Goal: Task Accomplishment & Management: Manage account settings

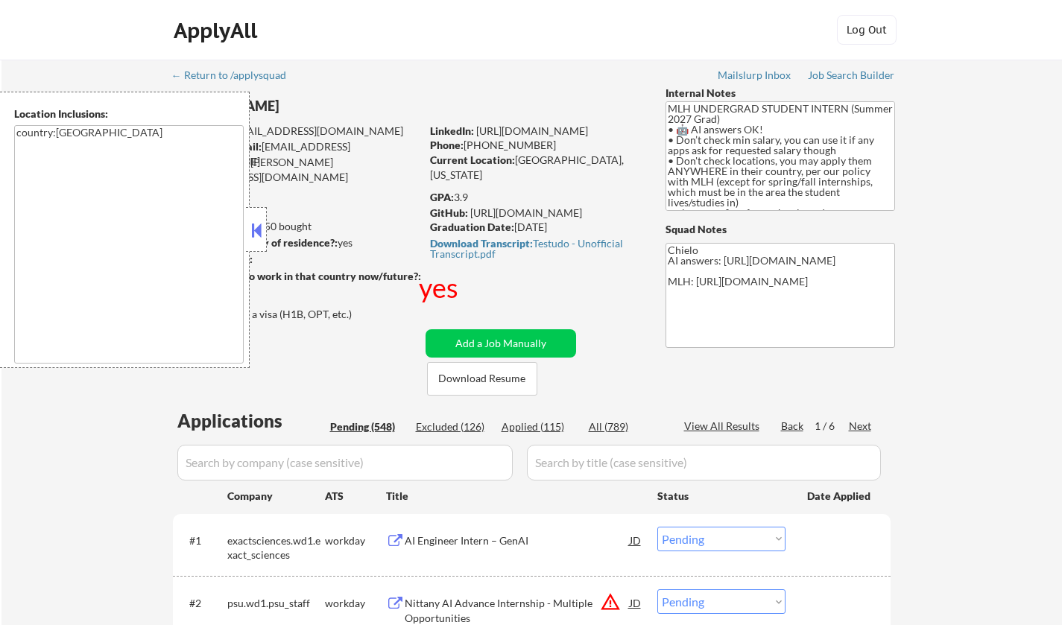
select select ""pending""
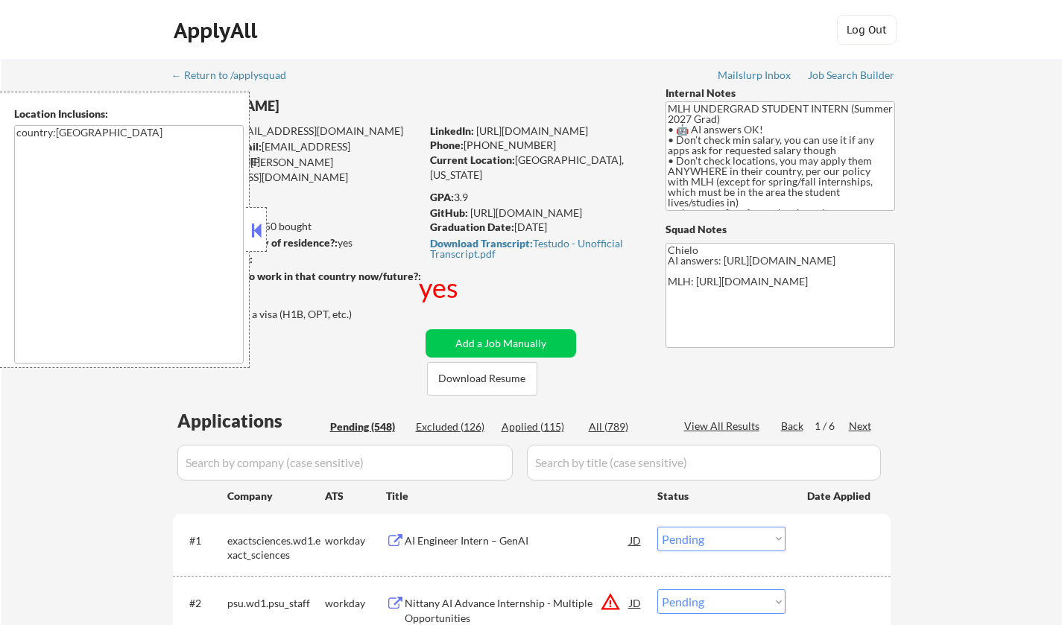
select select ""pending""
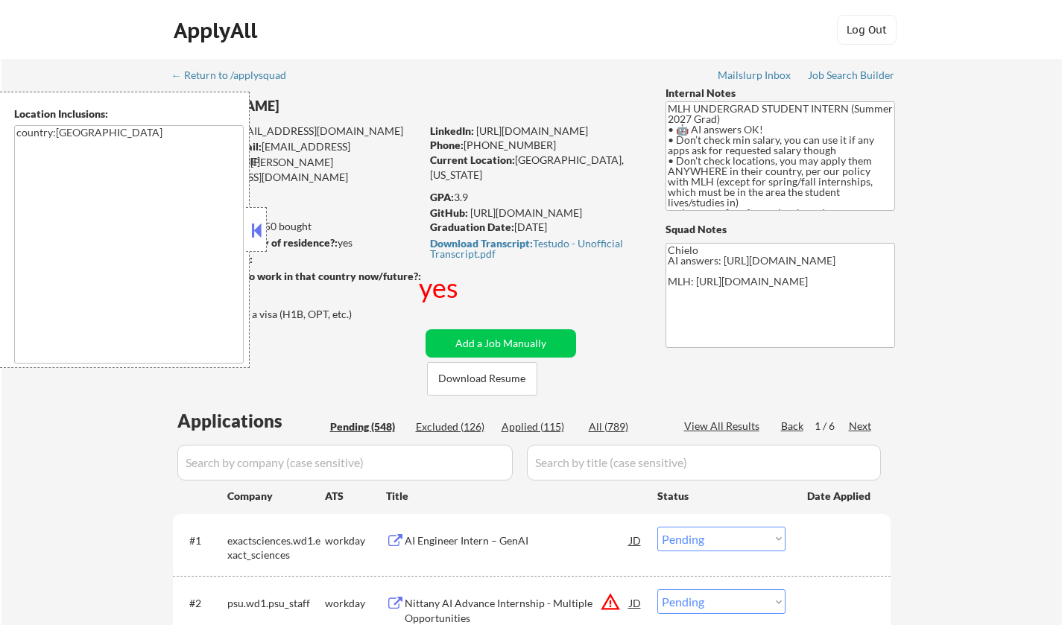
select select ""pending""
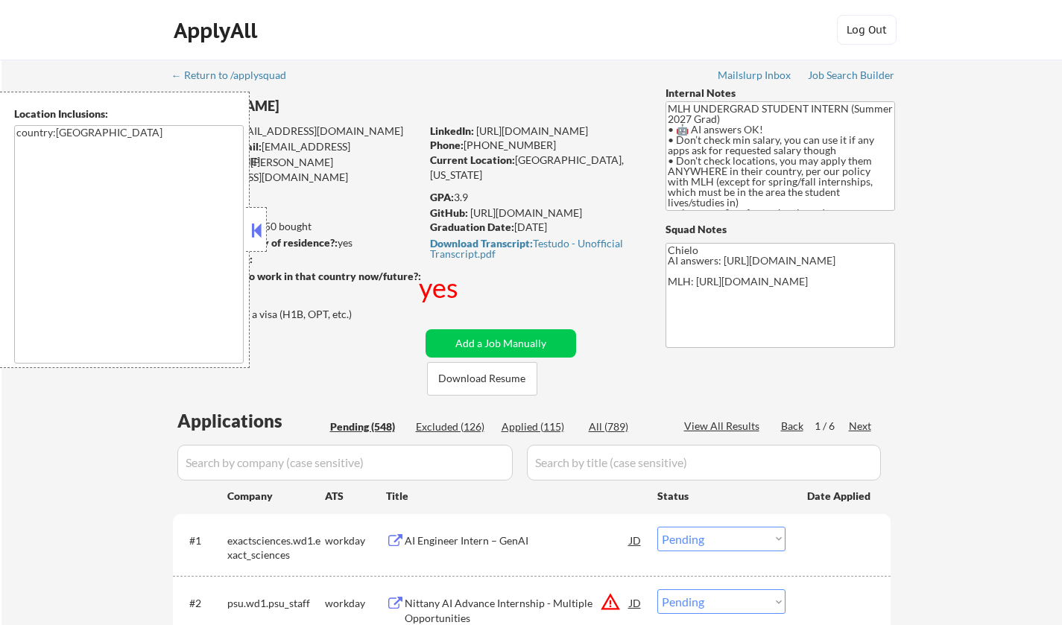
select select ""pending""
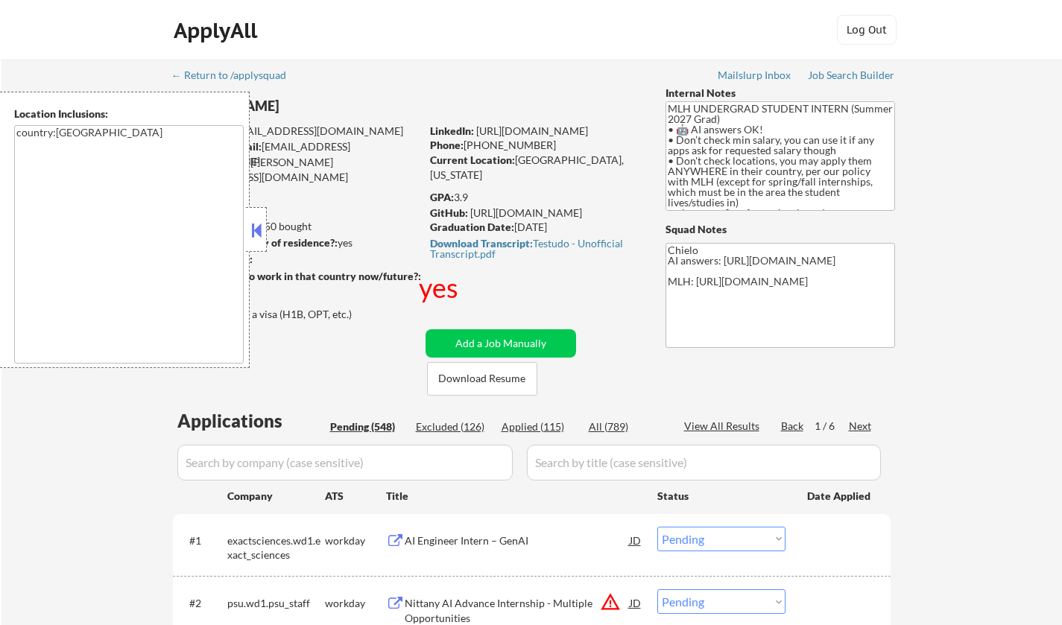
select select ""pending""
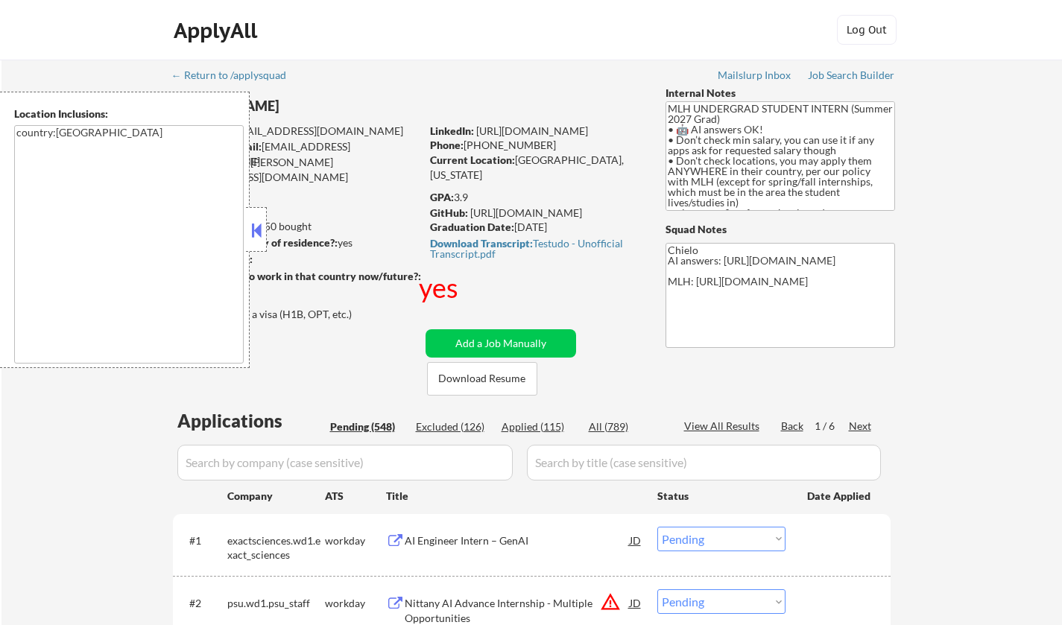
select select ""pending""
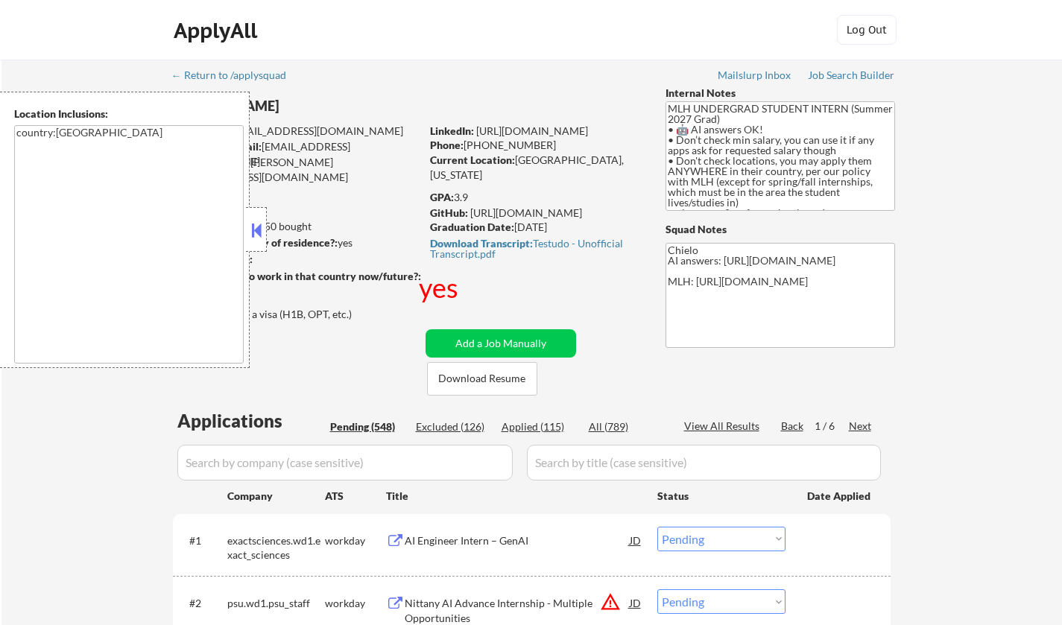
select select ""pending""
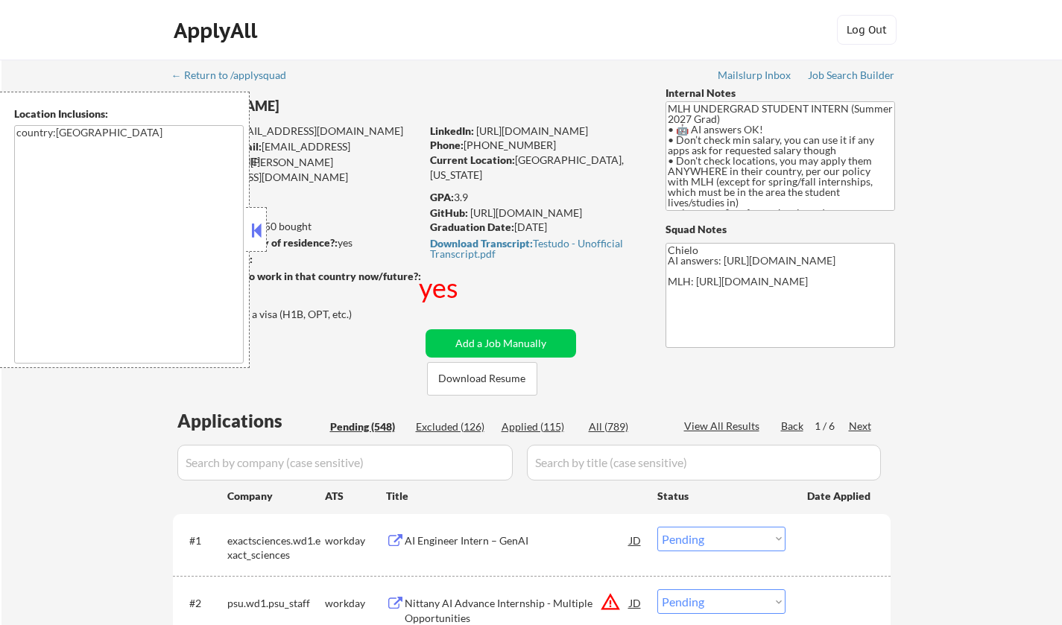
select select ""pending""
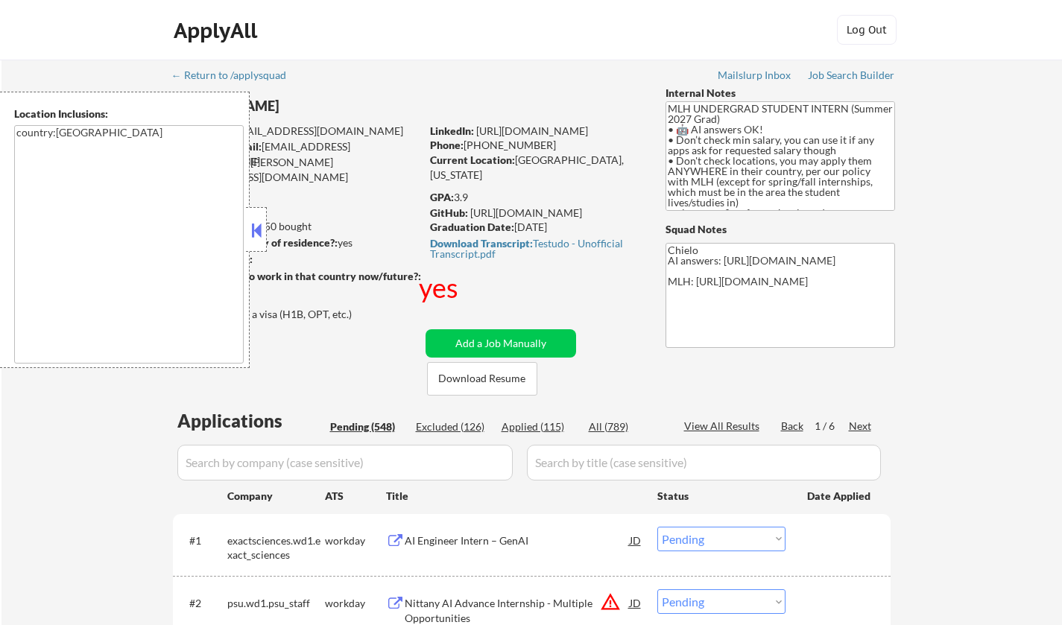
select select ""pending""
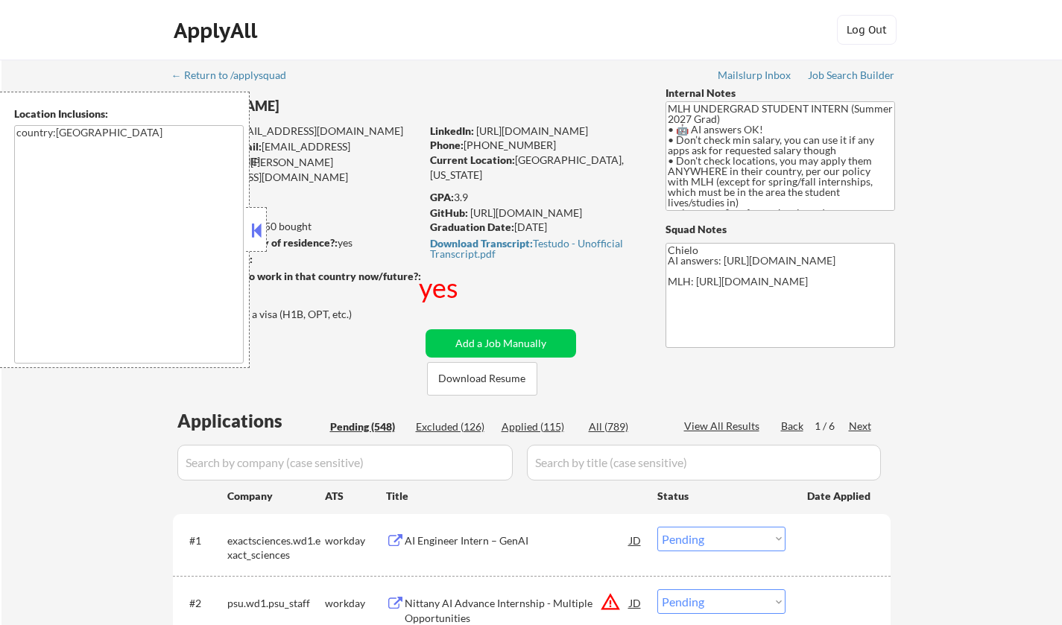
select select ""pending""
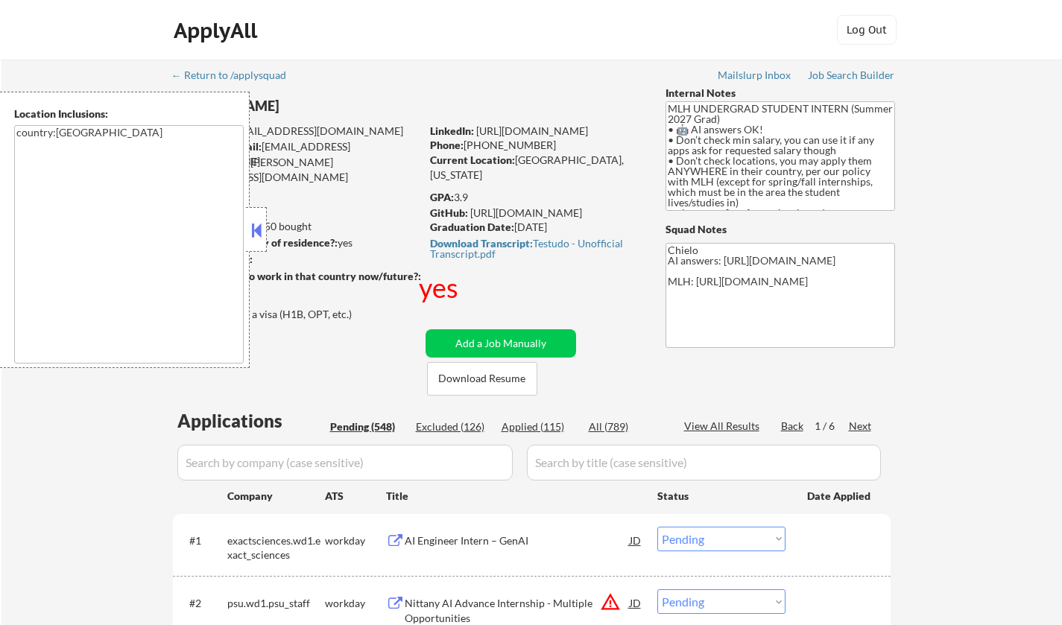
select select ""pending""
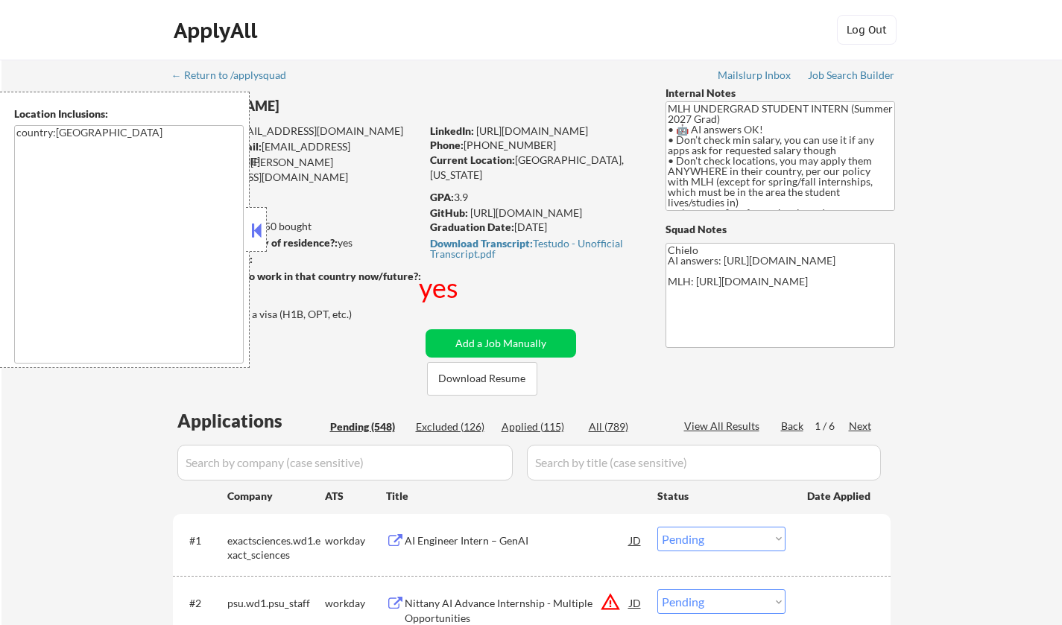
select select ""pending""
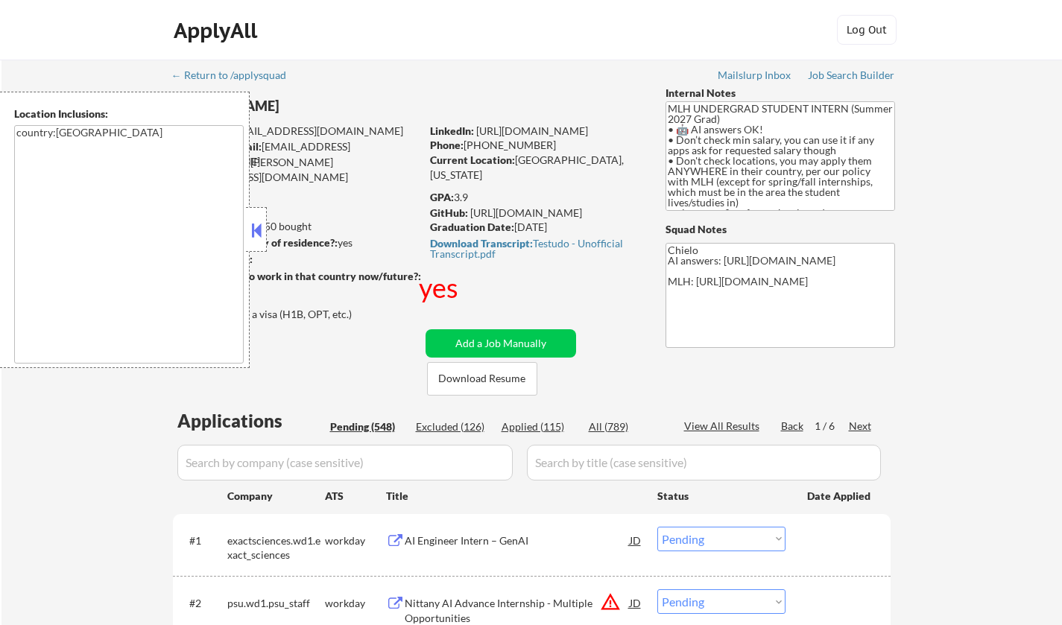
select select ""pending""
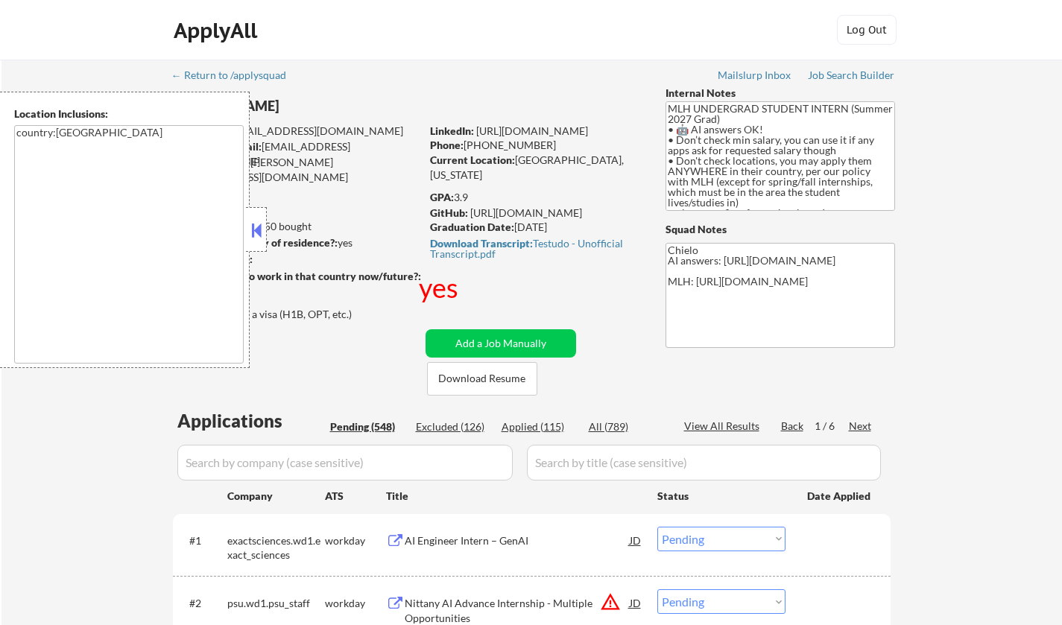
select select ""pending""
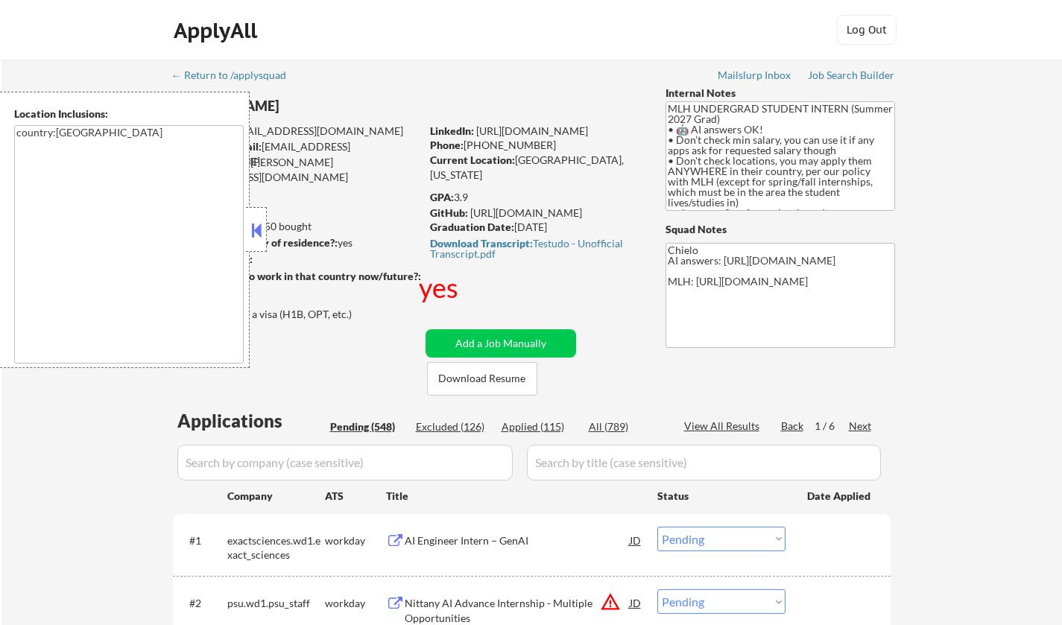
select select ""pending""
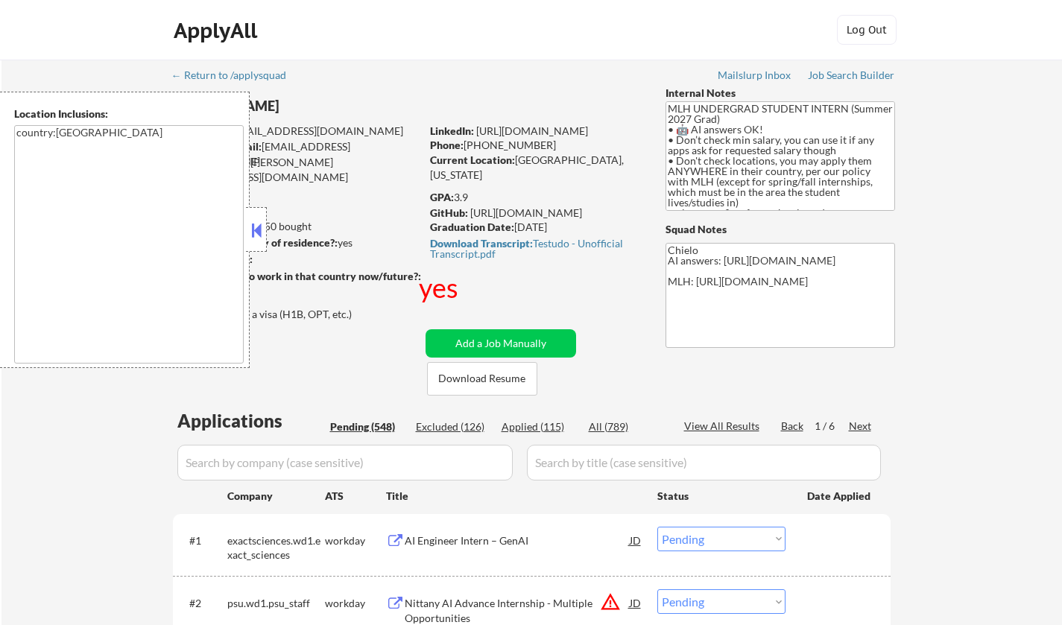
select select ""pending""
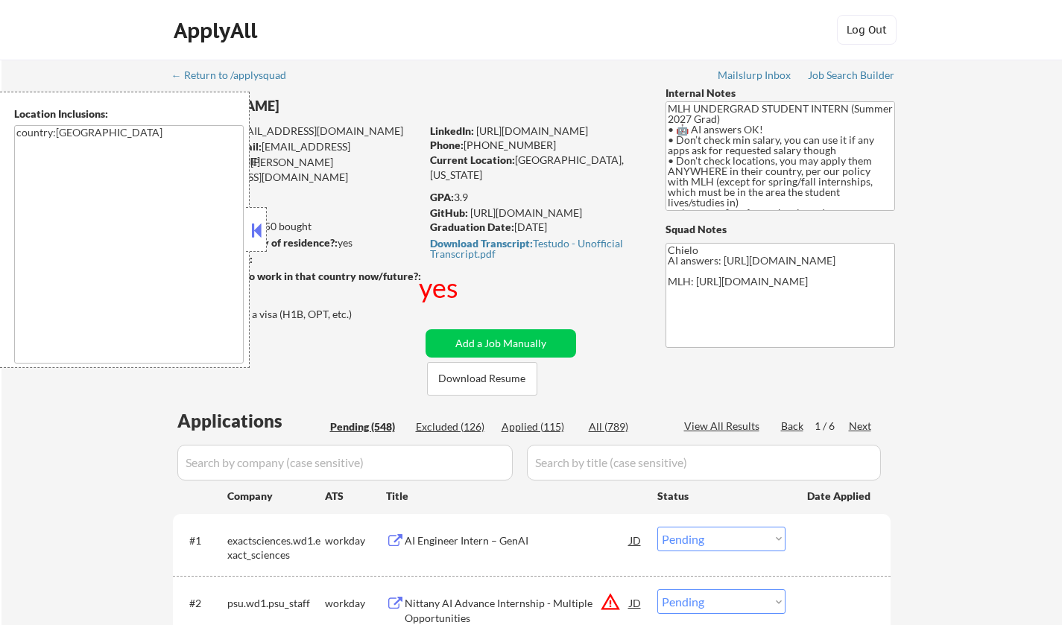
select select ""pending""
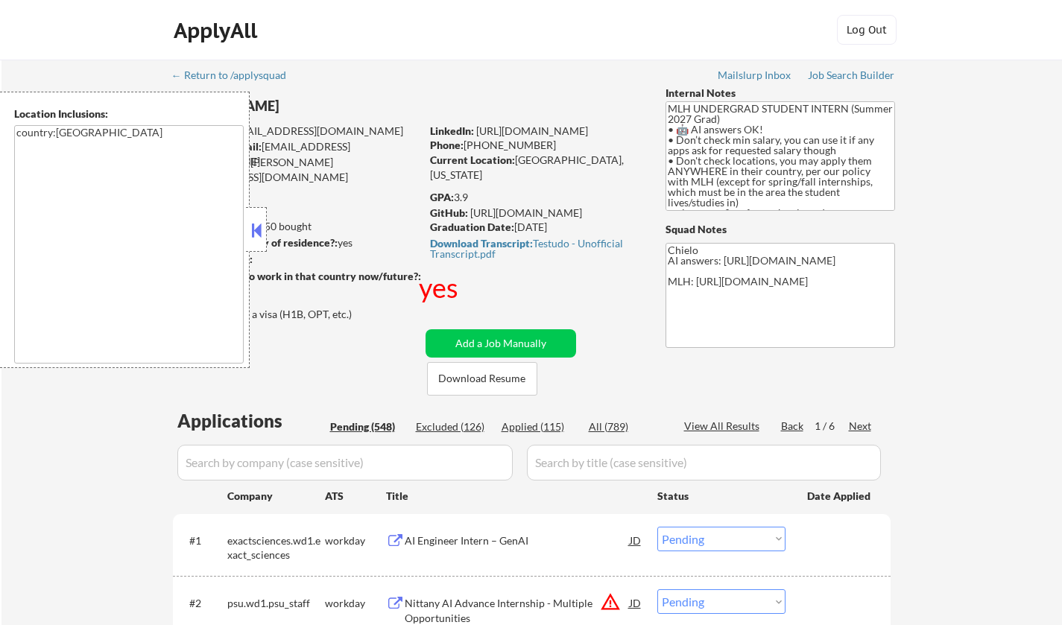
select select ""pending""
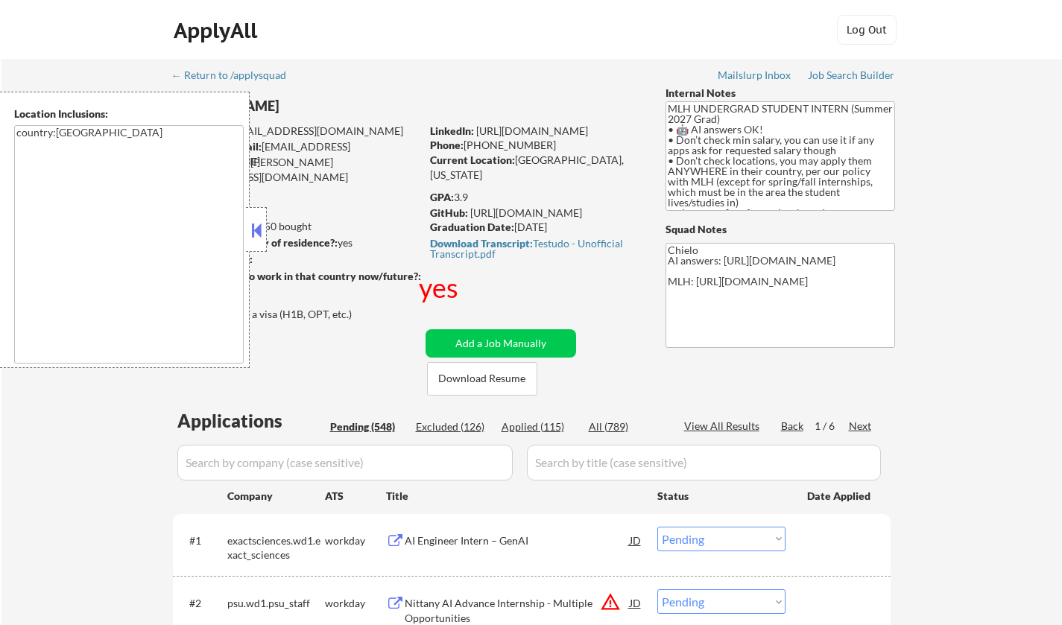
select select ""pending""
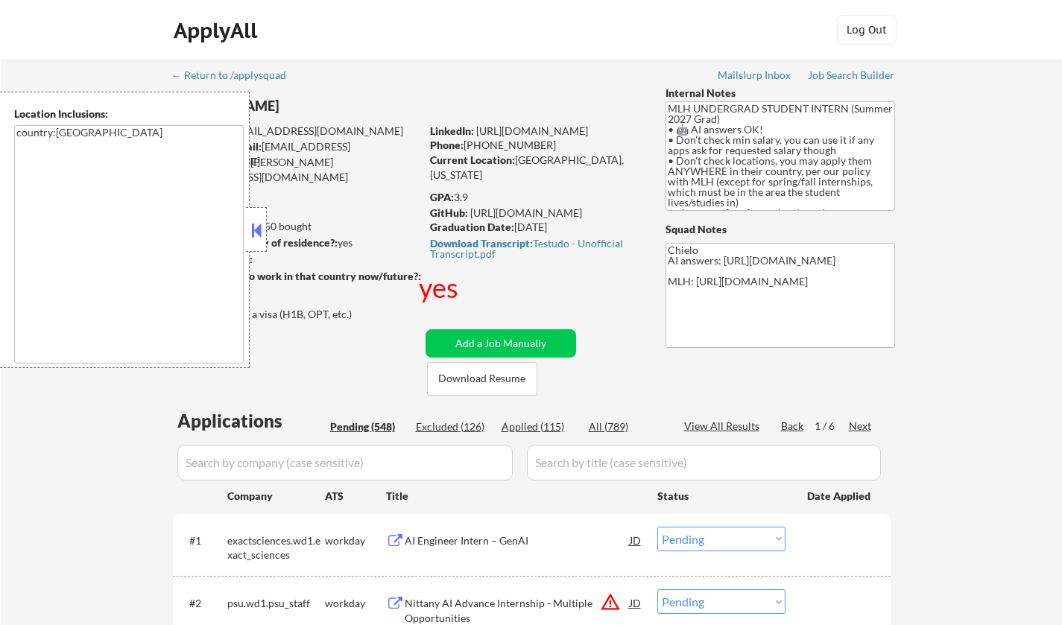
select select ""pending""
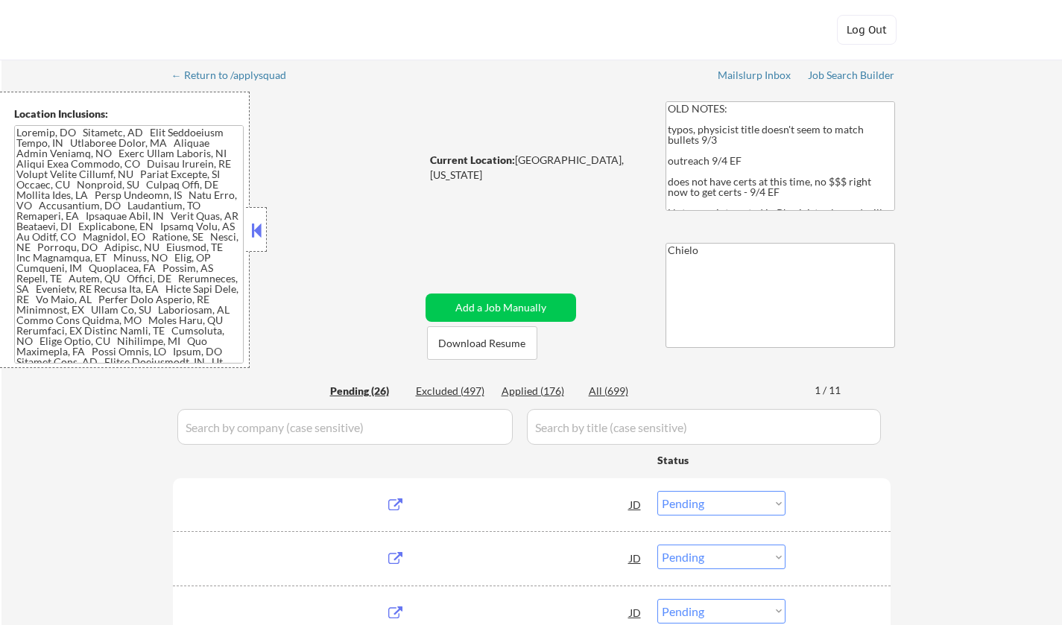
select select ""pending""
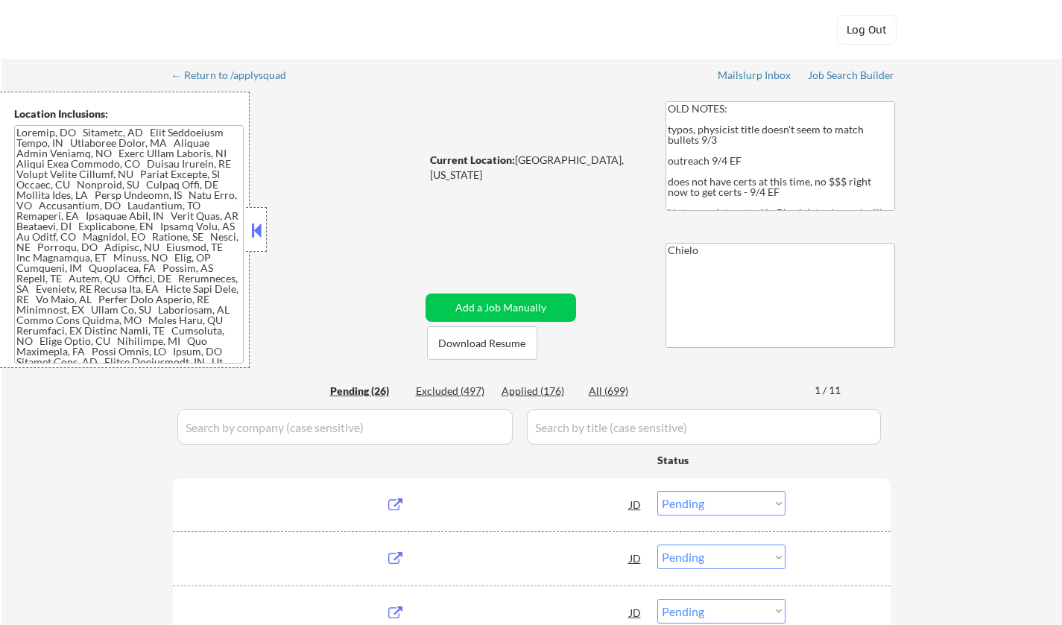
select select ""pending""
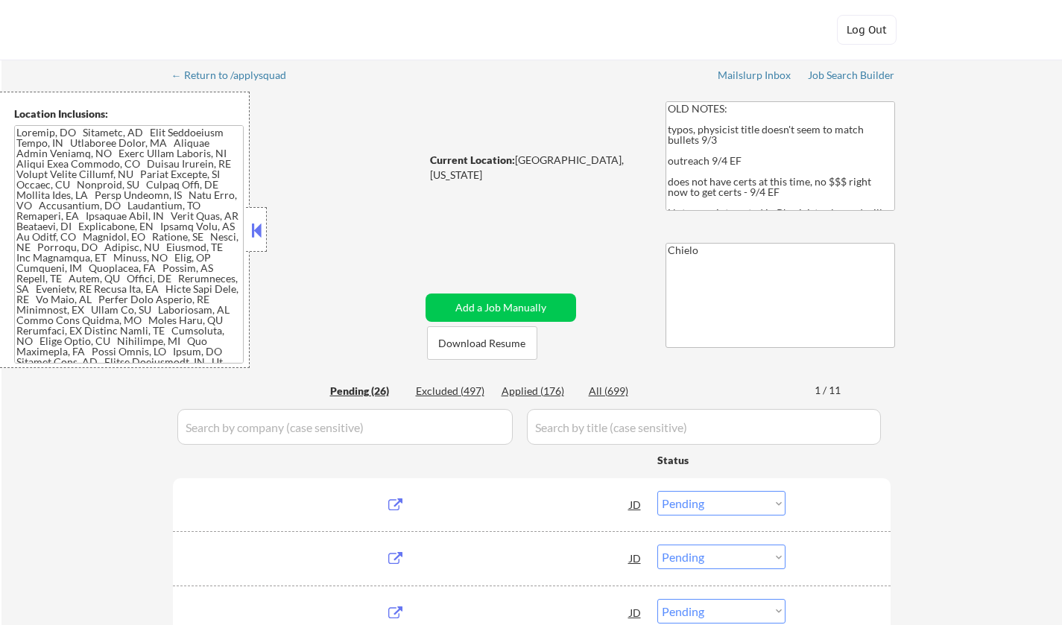
select select ""pending""
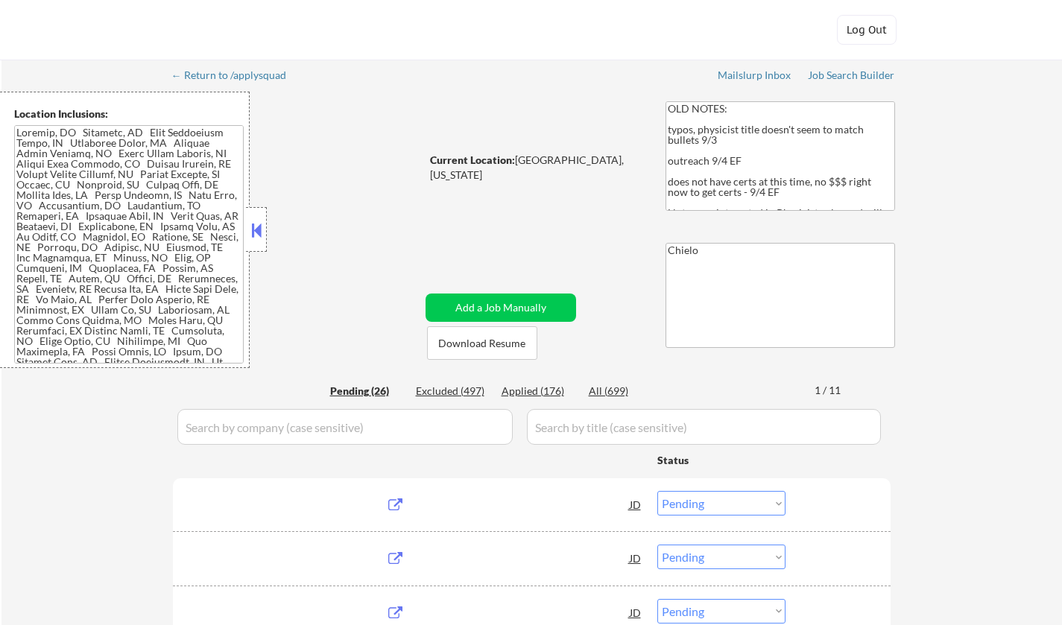
select select ""pending""
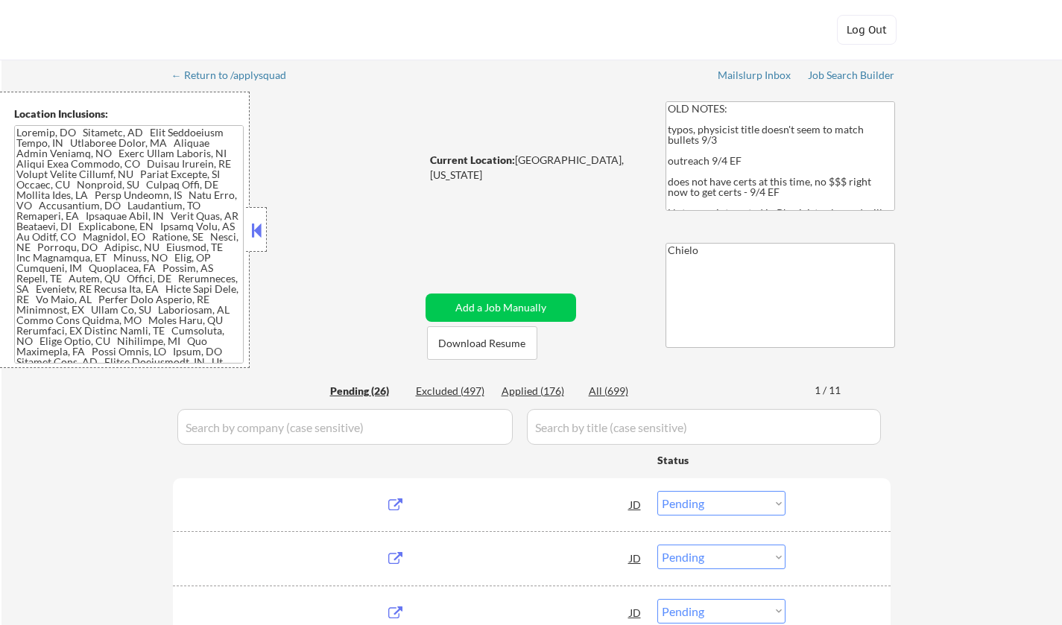
select select ""pending""
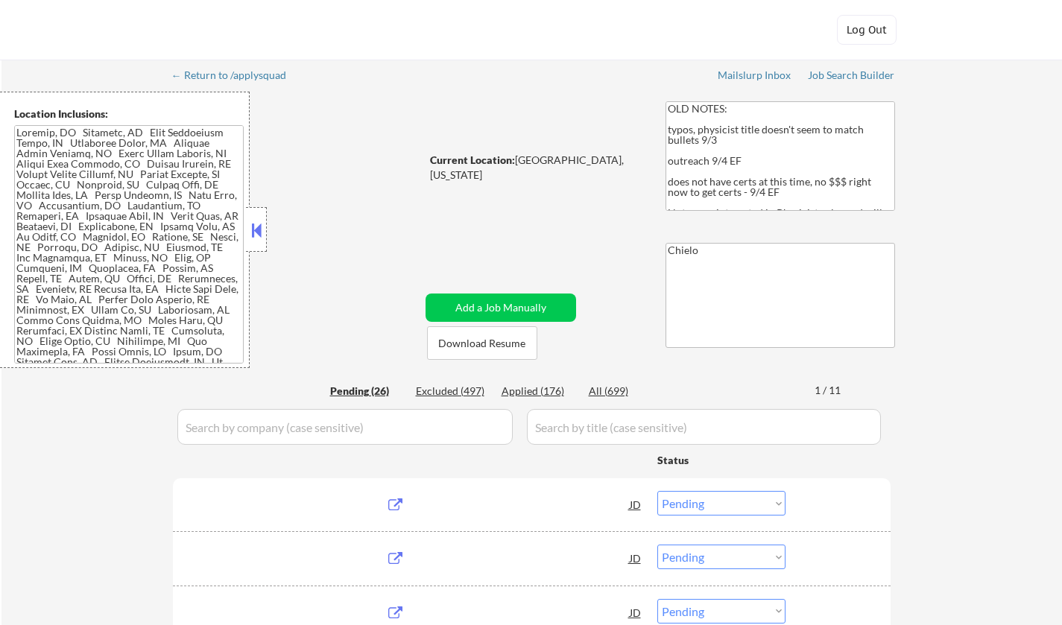
select select ""pending""
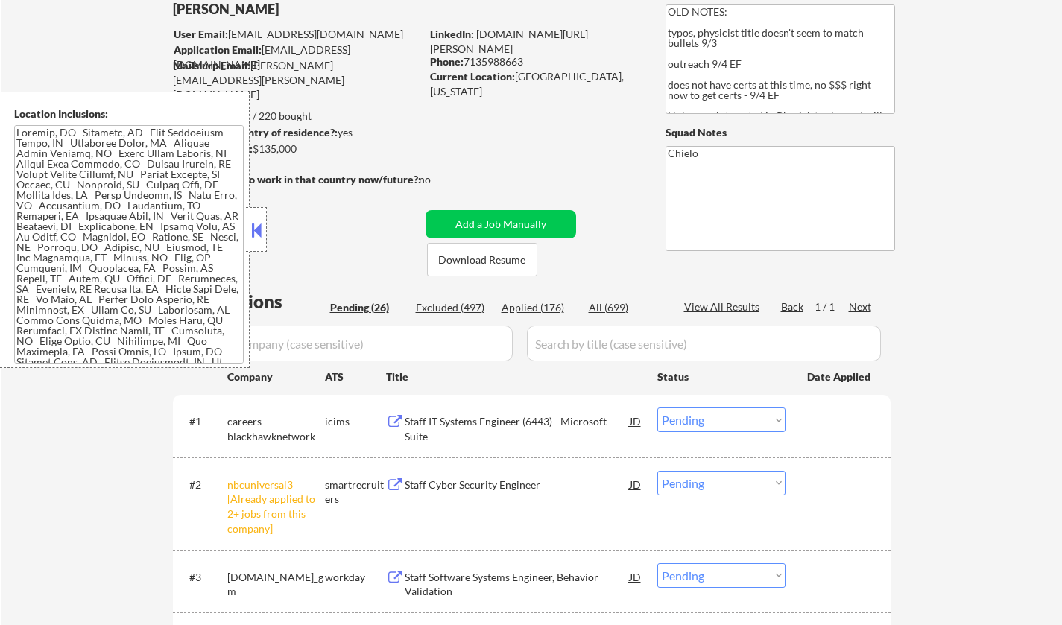
scroll to position [149, 0]
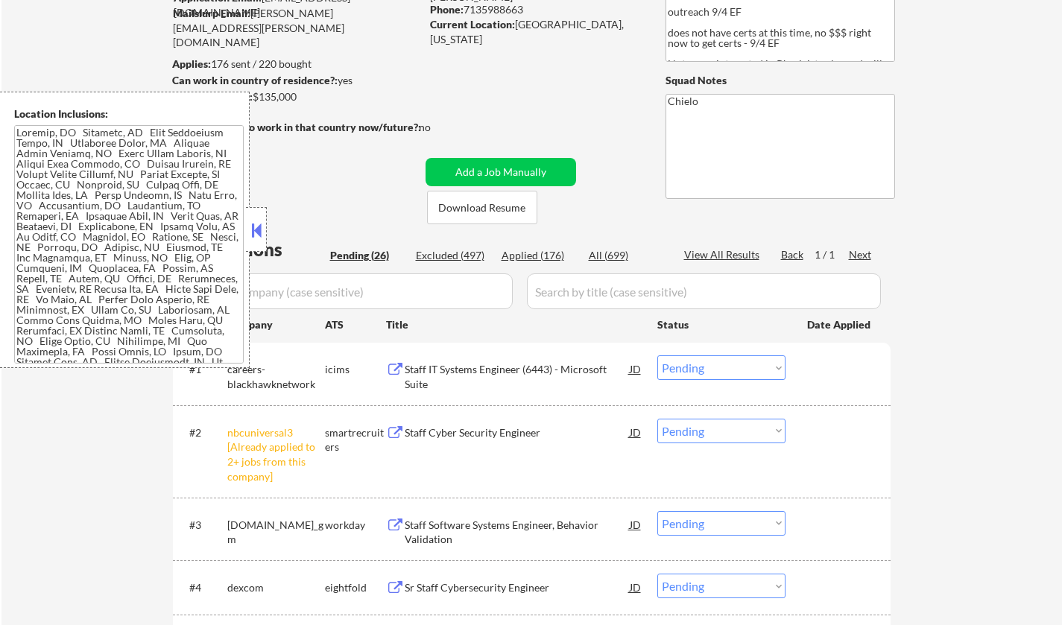
click at [256, 227] on button at bounding box center [256, 230] width 16 height 22
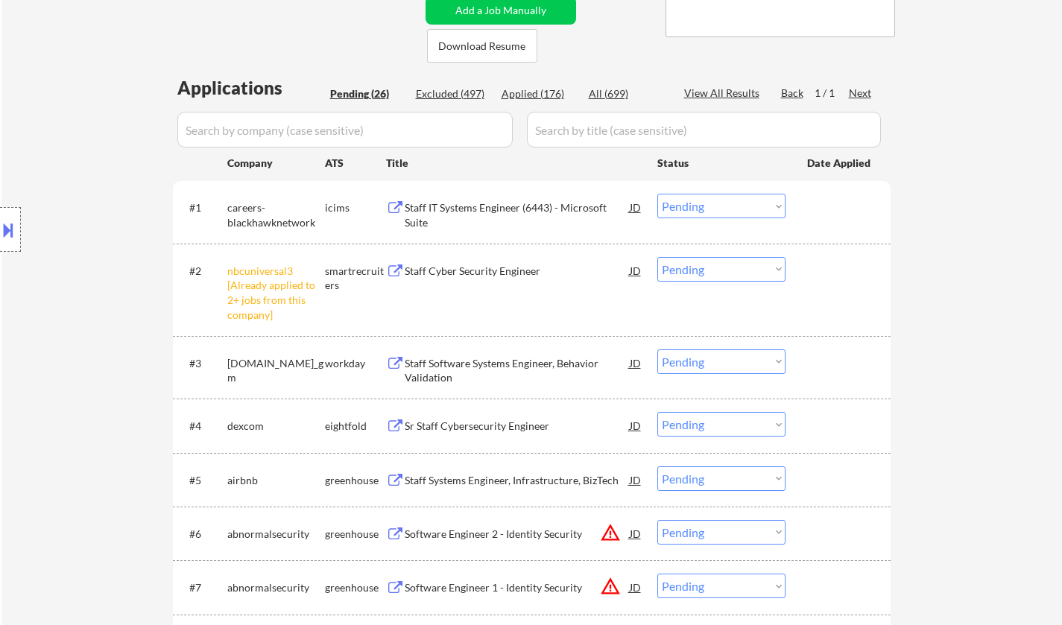
scroll to position [373, 0]
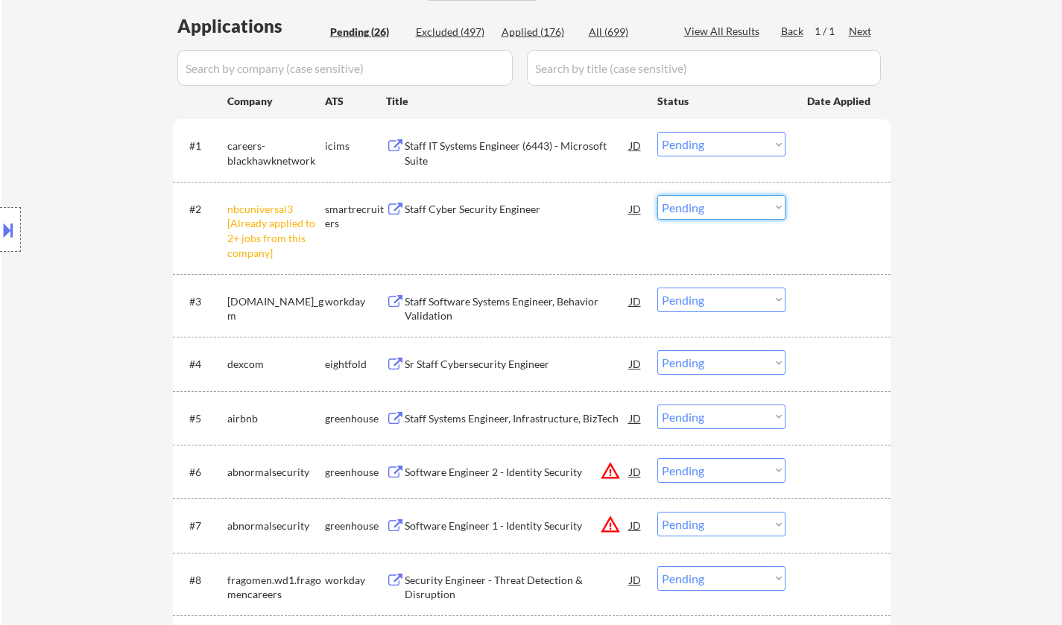
drag, startPoint x: 710, startPoint y: 206, endPoint x: 724, endPoint y: 216, distance: 18.2
click at [710, 205] on select "Choose an option... Pending Applied Excluded (Questions) Excluded (Expired) Exc…" at bounding box center [721, 207] width 128 height 25
click at [657, 195] on select "Choose an option... Pending Applied Excluded (Questions) Excluded (Expired) Exc…" at bounding box center [721, 207] width 128 height 25
select select ""pending""
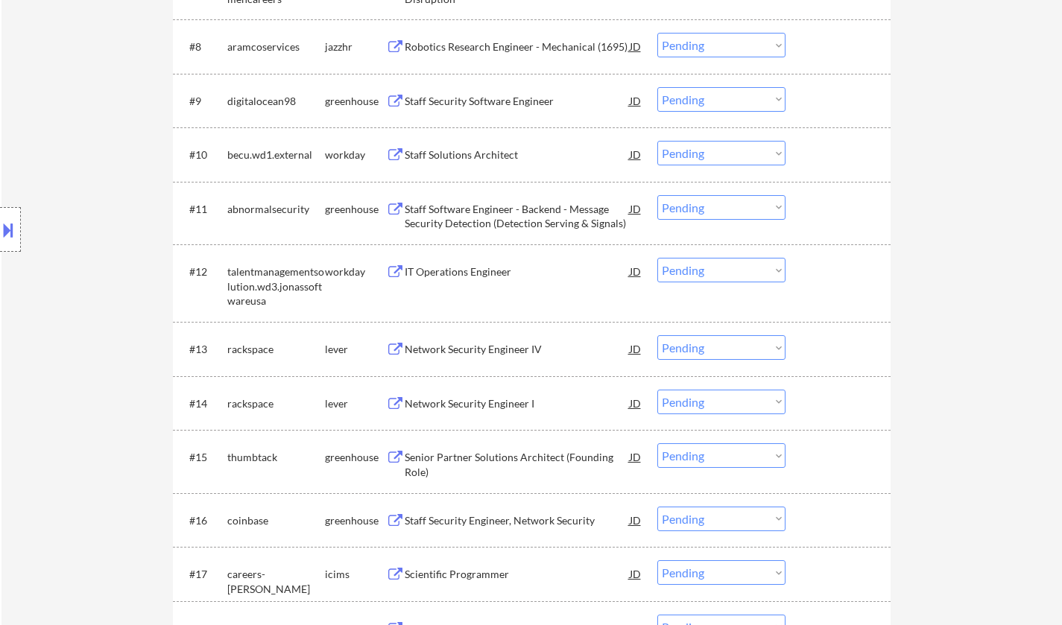
scroll to position [894, 0]
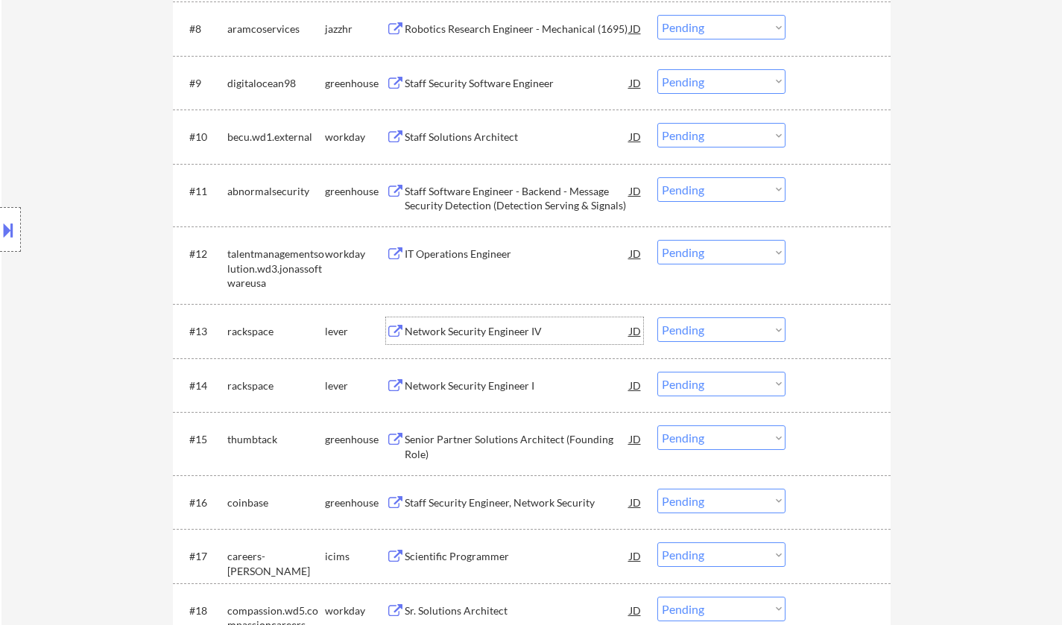
click at [475, 335] on div "Network Security Engineer IV" at bounding box center [517, 331] width 225 height 15
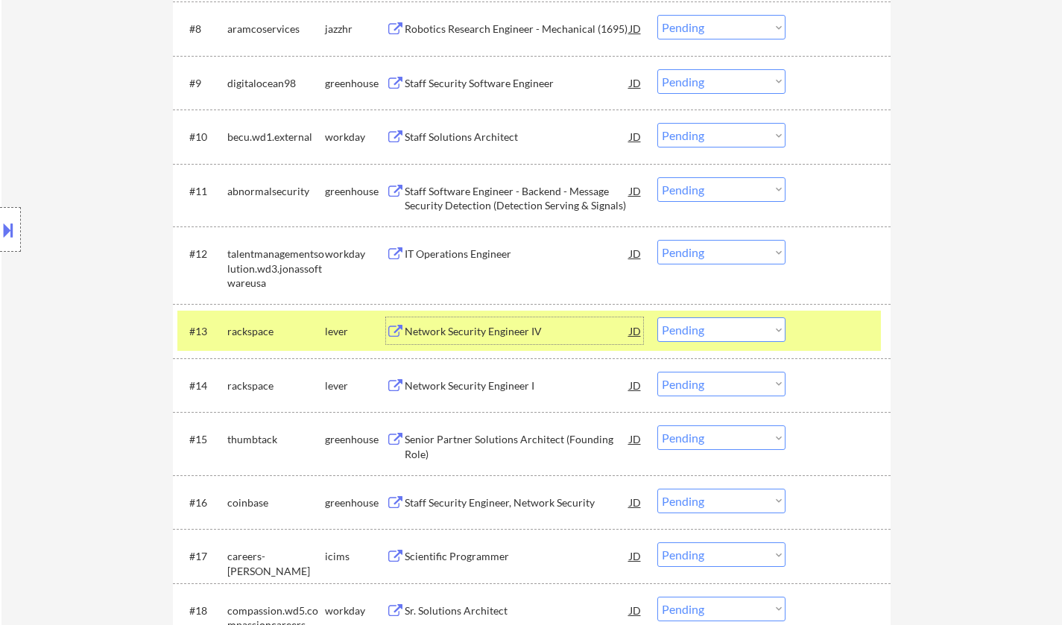
click at [739, 328] on select "Choose an option... Pending Applied Excluded (Questions) Excluded (Expired) Exc…" at bounding box center [721, 330] width 128 height 25
click at [657, 318] on select "Choose an option... Pending Applied Excluded (Questions) Excluded (Expired) Exc…" at bounding box center [721, 330] width 128 height 25
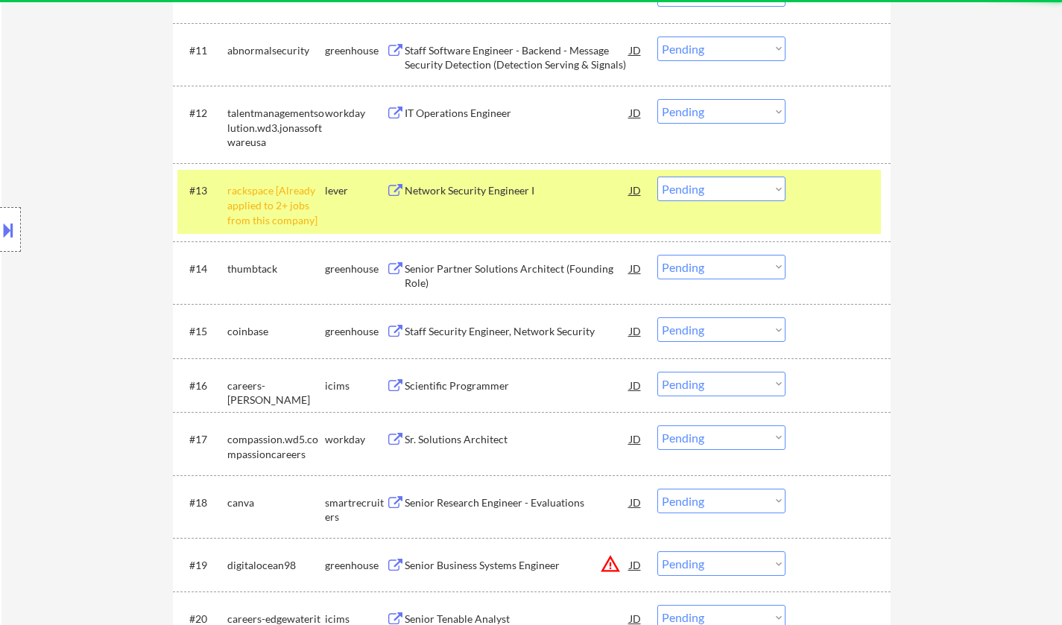
scroll to position [1043, 0]
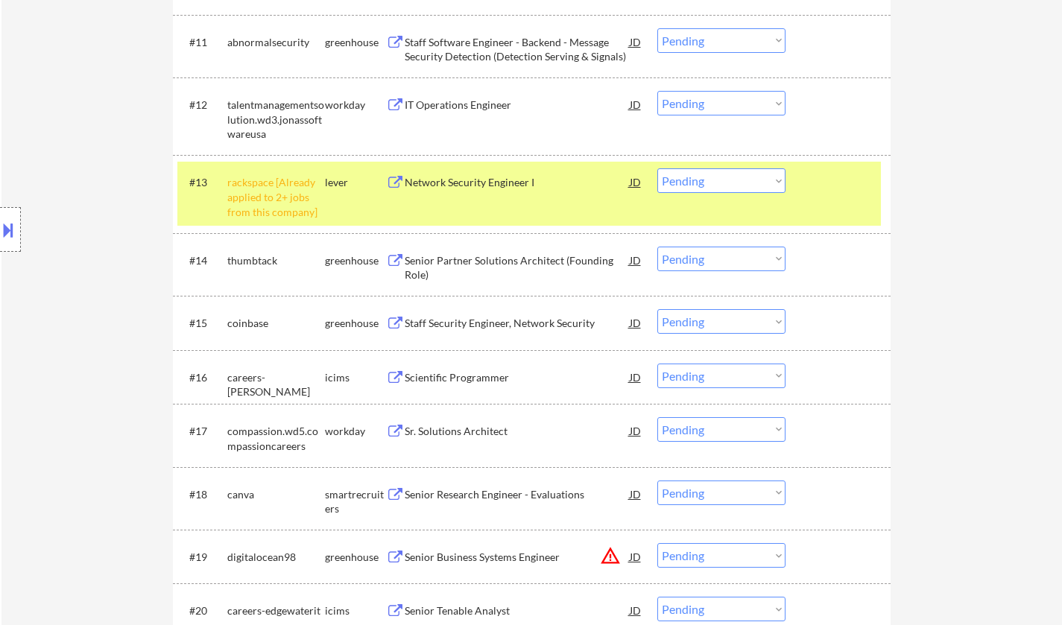
click at [708, 181] on select "Choose an option... Pending Applied Excluded (Questions) Excluded (Expired) Exc…" at bounding box center [721, 180] width 128 height 25
click at [657, 168] on select "Choose an option... Pending Applied Excluded (Questions) Excluded (Expired) Exc…" at bounding box center [721, 180] width 128 height 25
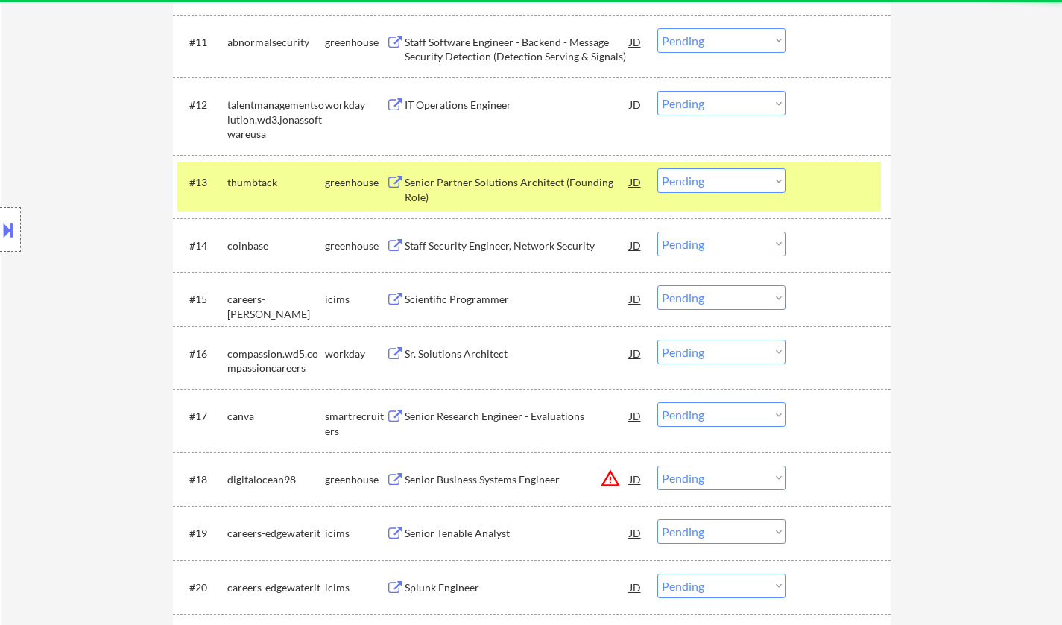
click at [508, 189] on div "Senior Partner Solutions Architect (Founding Role)" at bounding box center [517, 189] width 225 height 29
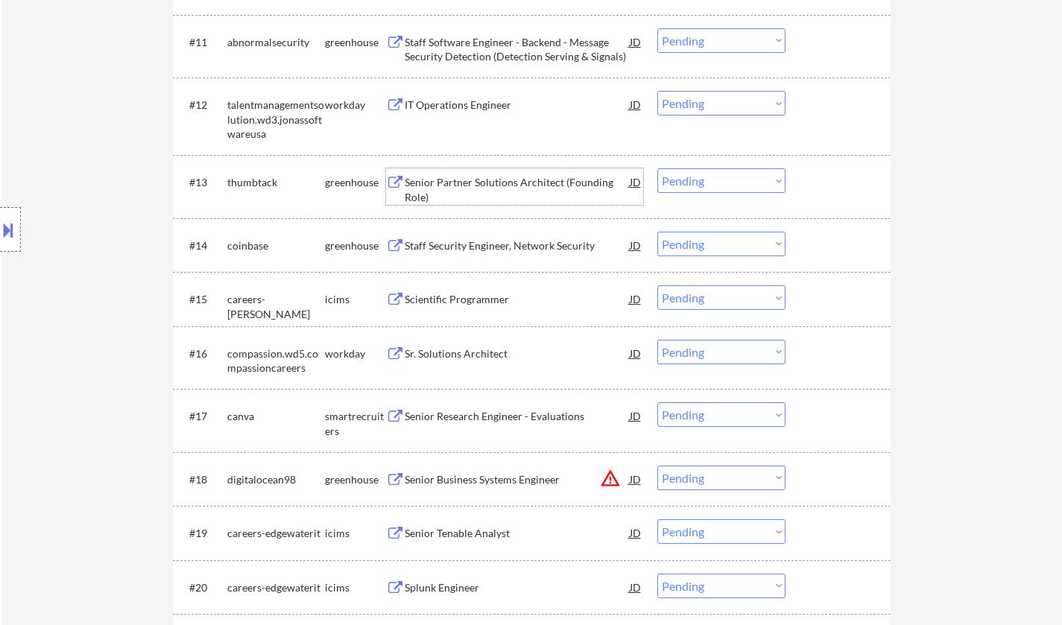
click at [724, 165] on div "#13 thumbtack greenhouse Senior Partner Solutions Architect (Founding Role) JD …" at bounding box center [529, 186] width 704 height 49
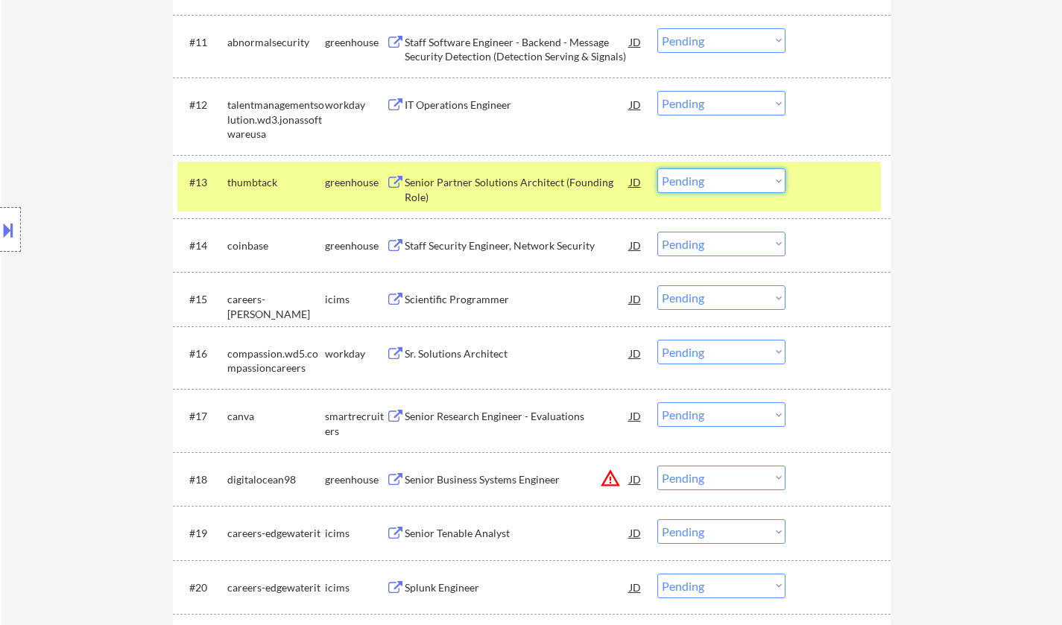
drag, startPoint x: 727, startPoint y: 179, endPoint x: 729, endPoint y: 192, distance: 13.6
click at [727, 180] on select "Choose an option... Pending Applied Excluded (Questions) Excluded (Expired) Exc…" at bounding box center [721, 180] width 128 height 25
click at [657, 168] on select "Choose an option... Pending Applied Excluded (Questions) Excluded (Expired) Exc…" at bounding box center [721, 180] width 128 height 25
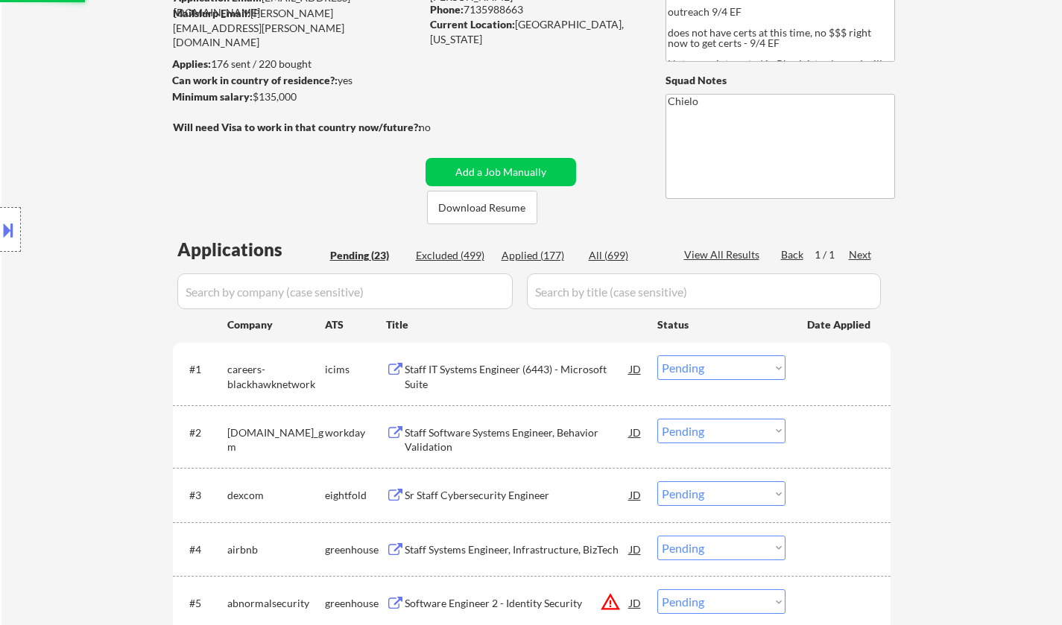
scroll to position [0, 0]
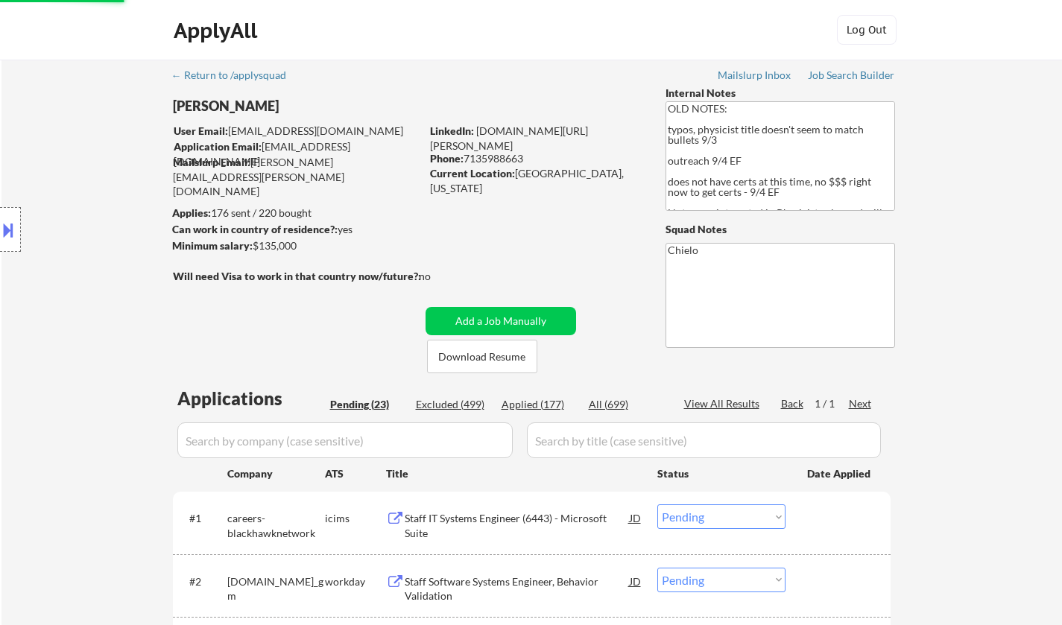
select select ""pending""
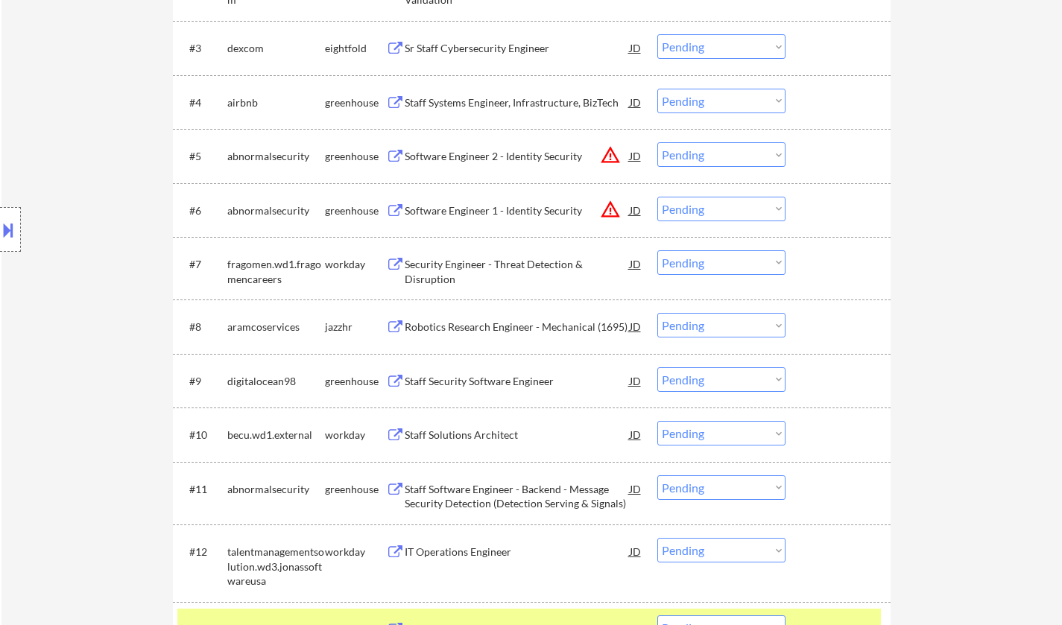
scroll to position [671, 0]
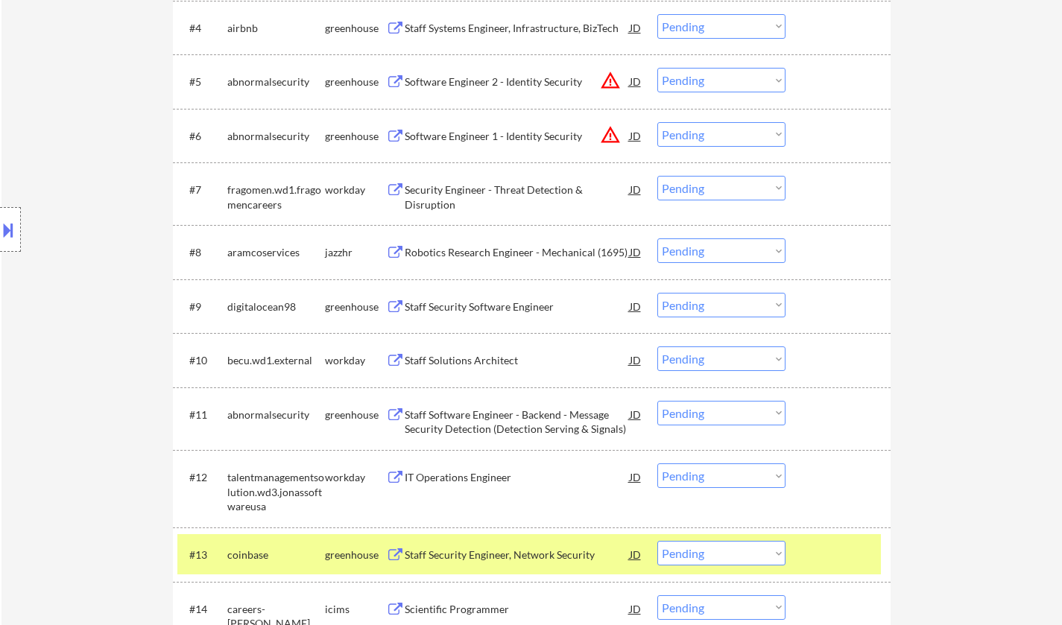
click at [486, 355] on div "Staff Solutions Architect" at bounding box center [517, 360] width 225 height 15
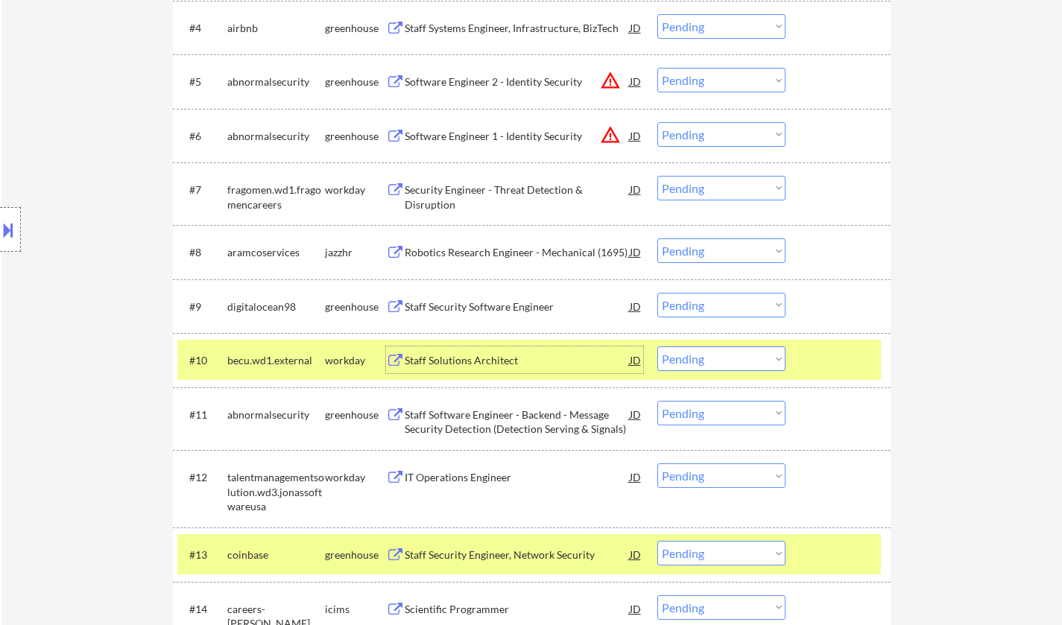
click at [726, 358] on select "Choose an option... Pending Applied Excluded (Questions) Excluded (Expired) Exc…" at bounding box center [721, 359] width 128 height 25
click at [657, 347] on select "Choose an option... Pending Applied Excluded (Questions) Excluded (Expired) Exc…" at bounding box center [721, 359] width 128 height 25
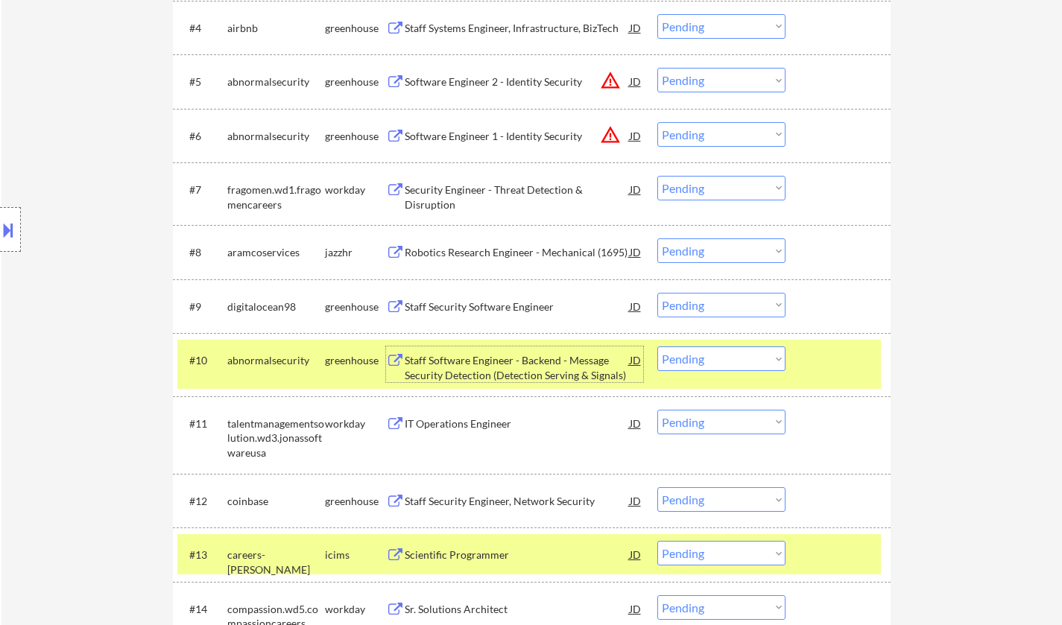
click at [511, 367] on div "Staff Software Engineer - Backend - Message Security Detection (Detection Servi…" at bounding box center [517, 367] width 225 height 29
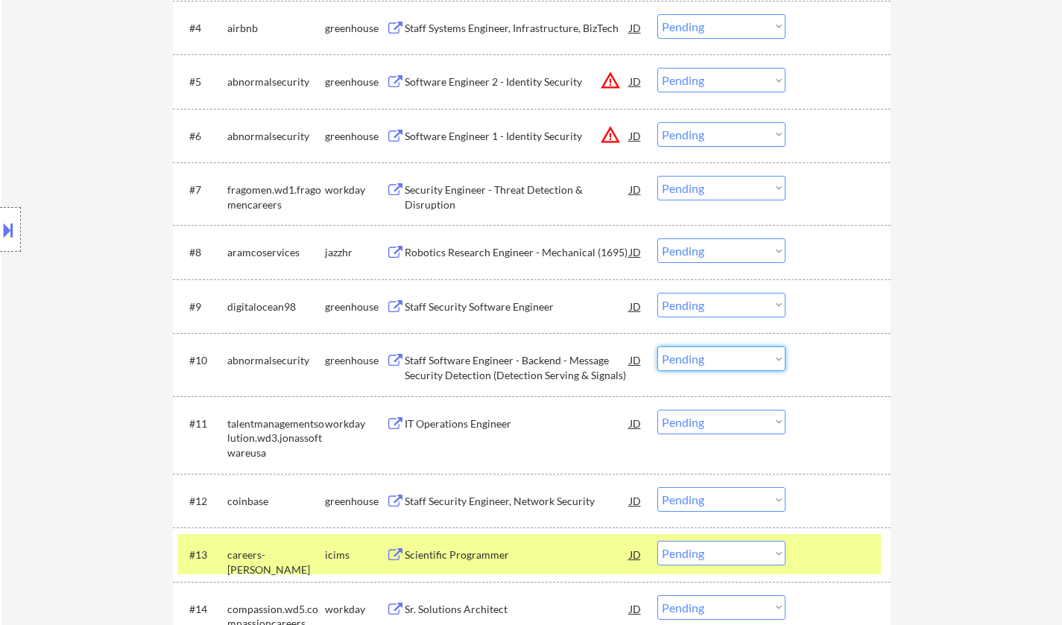
drag, startPoint x: 725, startPoint y: 352, endPoint x: 724, endPoint y: 364, distance: 12.0
click at [725, 353] on select "Choose an option... Pending Applied Excluded (Questions) Excluded (Expired) Exc…" at bounding box center [721, 359] width 128 height 25
click at [657, 347] on select "Choose an option... Pending Applied Excluded (Questions) Excluded (Expired) Exc…" at bounding box center [721, 359] width 128 height 25
select select ""pending""
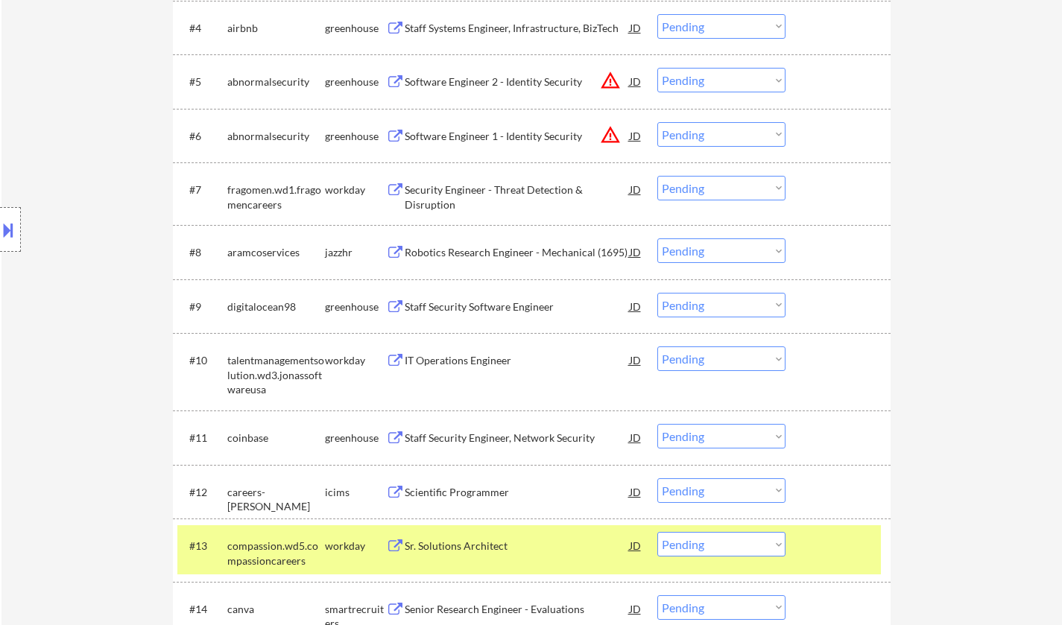
click at [484, 308] on div "Staff Security Software Engineer" at bounding box center [517, 307] width 225 height 15
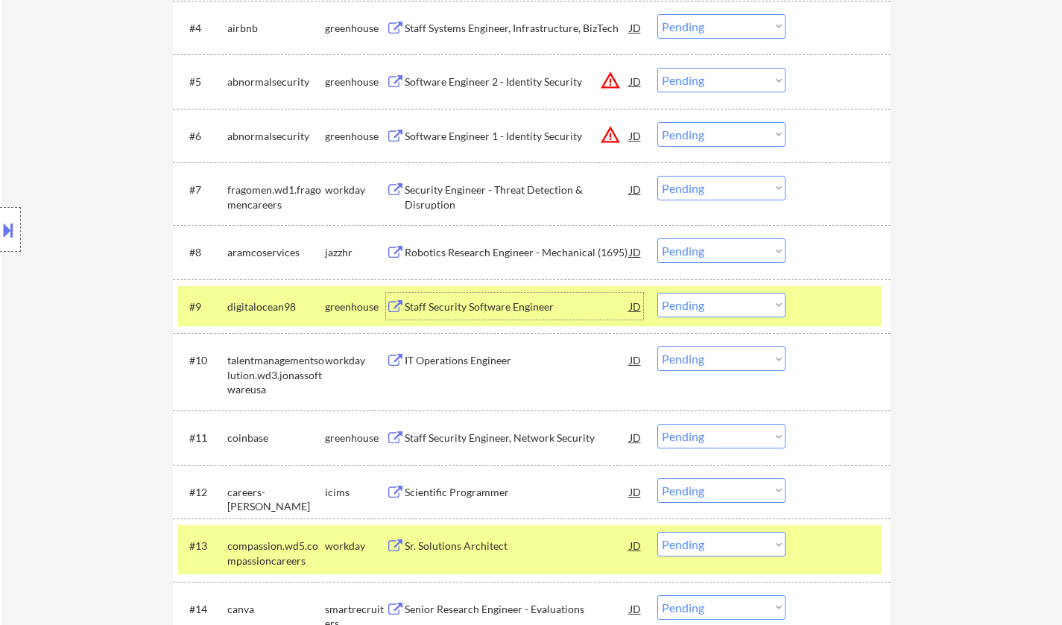
click at [713, 302] on select "Choose an option... Pending Applied Excluded (Questions) Excluded (Expired) Exc…" at bounding box center [721, 305] width 128 height 25
click at [657, 293] on select "Choose an option... Pending Applied Excluded (Questions) Excluded (Expired) Exc…" at bounding box center [721, 305] width 128 height 25
select select ""pending""
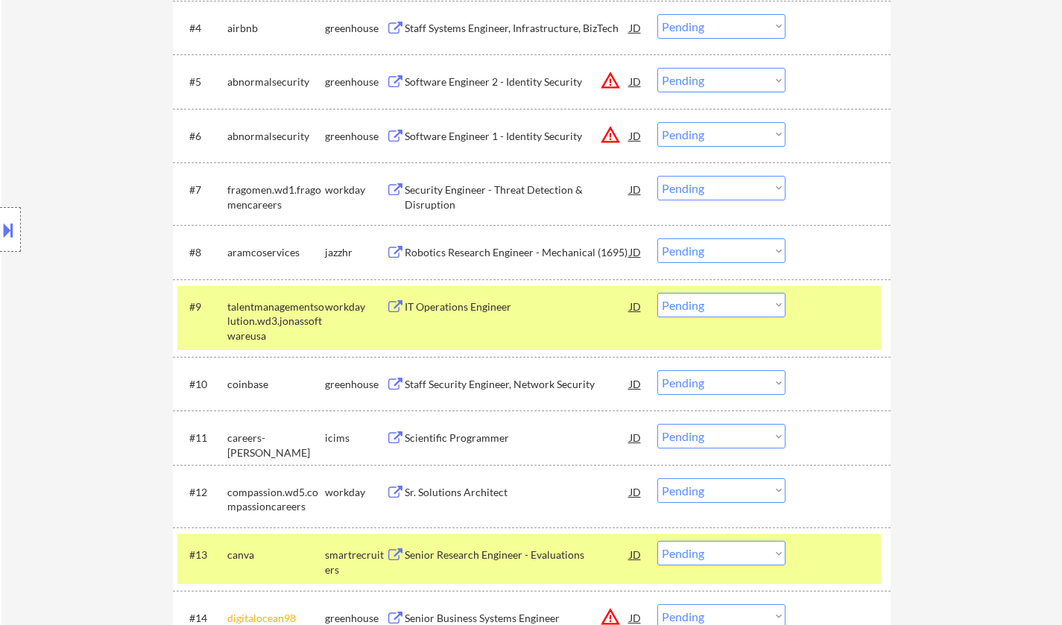
click at [431, 300] on div "IT Operations Engineer" at bounding box center [517, 307] width 225 height 15
